Goal: Task Accomplishment & Management: Complete application form

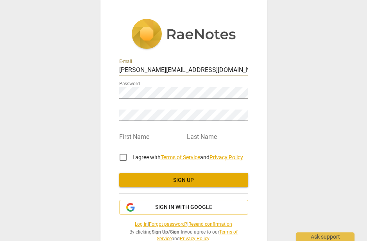
click at [221, 70] on input "[PERSON_NAME][EMAIL_ADDRESS][DOMAIN_NAME]" at bounding box center [183, 70] width 129 height 11
click at [235, 70] on input "[PERSON_NAME][EMAIL_ADDRESS][DOMAIN_NAME]" at bounding box center [183, 70] width 129 height 11
type input "c"
type input "[EMAIL_ADDRESS][DOMAIN_NAME]"
type input "[PERSON_NAME]"
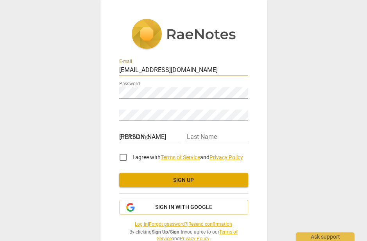
type input "[PERSON_NAME]"
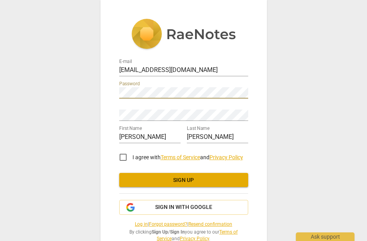
click at [89, 87] on div "E-mail [EMAIL_ADDRESS][DOMAIN_NAME] Password Retype Password First Name [PERSON…" at bounding box center [183, 120] width 367 height 241
click at [290, 188] on div "E-mail [EMAIL_ADDRESS][DOMAIN_NAME] Password Retype Password First Name [PERSON…" at bounding box center [183, 120] width 367 height 241
click at [328, 172] on div "E-mail [EMAIL_ADDRESS][DOMAIN_NAME] Password Retype Password First Name [PERSON…" at bounding box center [183, 120] width 367 height 241
click at [123, 157] on input "I agree with Terms of Service and Privacy Policy" at bounding box center [123, 157] width 19 height 19
checkbox input "true"
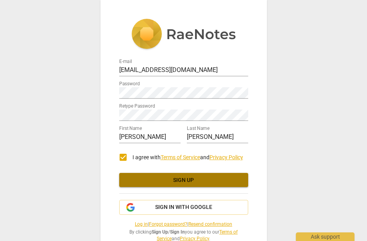
click at [181, 179] on span "Sign up" at bounding box center [183, 180] width 116 height 8
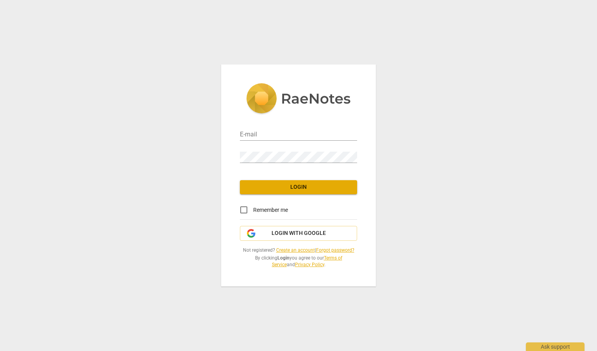
type input "[EMAIL_ADDRESS][DOMAIN_NAME]"
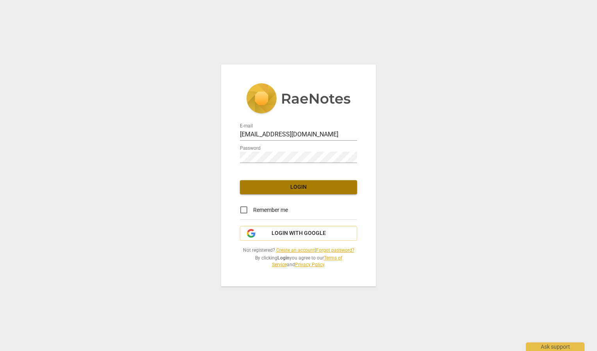
click at [301, 189] on span "Login" at bounding box center [298, 187] width 105 height 8
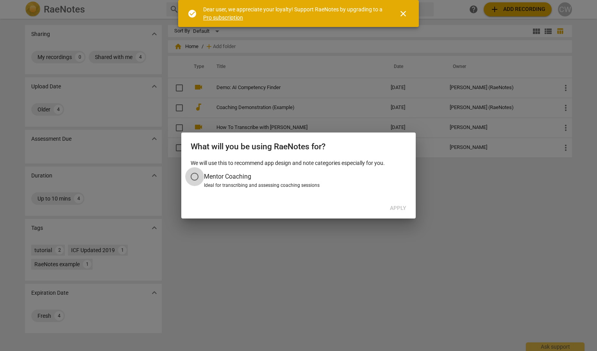
click at [197, 177] on input "Mentor Coaching" at bounding box center [194, 176] width 19 height 19
radio input "false"
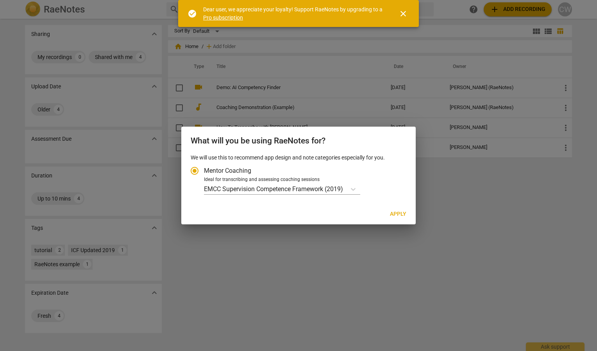
click at [398, 213] on span "Apply" at bounding box center [398, 214] width 16 height 8
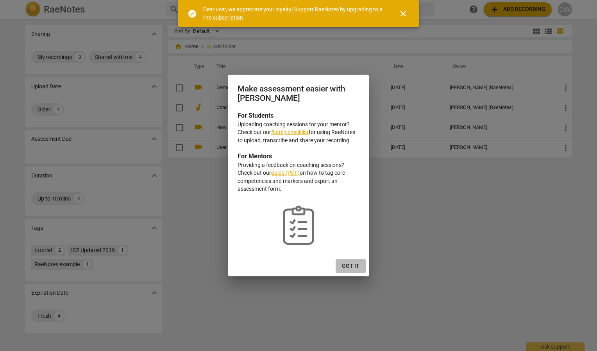
click at [348, 264] on span "Got it" at bounding box center [351, 266] width 18 height 8
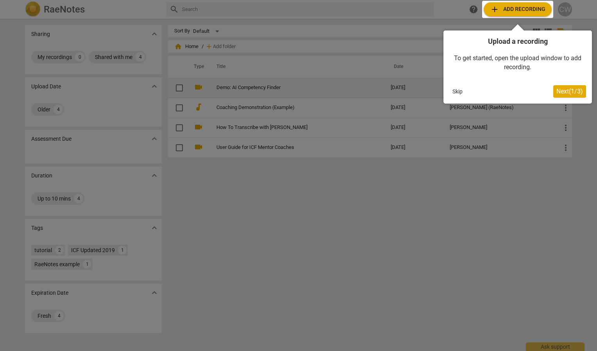
click at [456, 89] on button "Skip" at bounding box center [457, 92] width 16 height 12
